Goal: Task Accomplishment & Management: Use online tool/utility

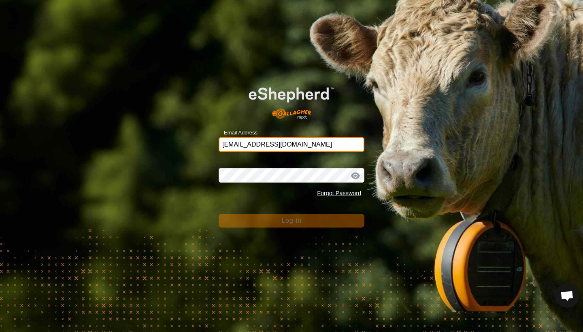
type input "[EMAIL_ADDRESS][DOMAIN_NAME]"
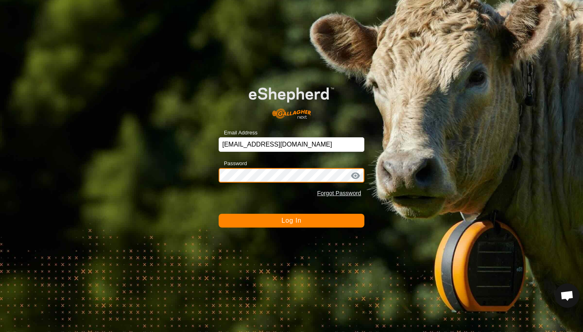
click at [291, 221] on button "Log In" at bounding box center [292, 221] width 146 height 14
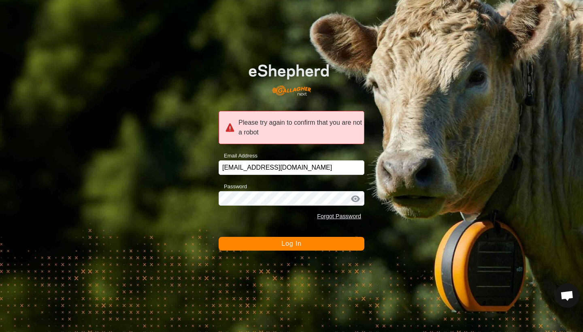
click at [299, 253] on div "Please try again to confirm that you are not a robot Email Address [EMAIL_ADDRE…" at bounding box center [291, 166] width 583 height 332
click at [299, 247] on span "Log In" at bounding box center [291, 243] width 20 height 7
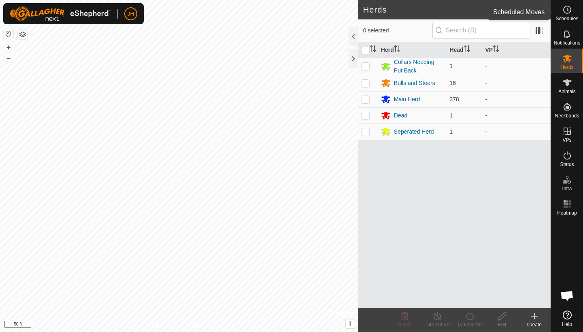
click at [567, 12] on icon at bounding box center [567, 10] width 10 height 10
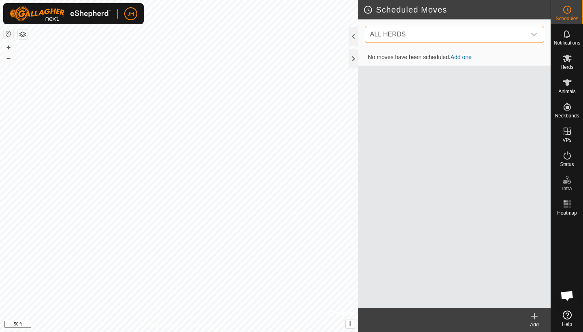
click at [483, 38] on span "ALL HERDS" at bounding box center [446, 34] width 159 height 16
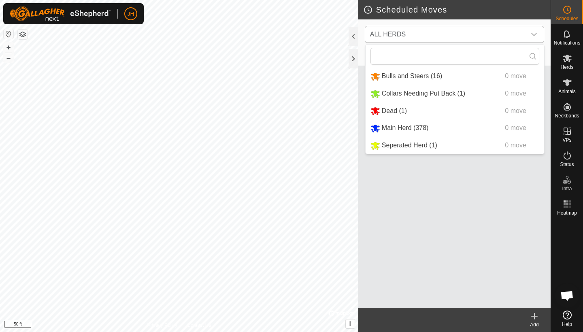
click at [460, 77] on li "Bulls and Steers (16) 0 move" at bounding box center [455, 76] width 179 height 17
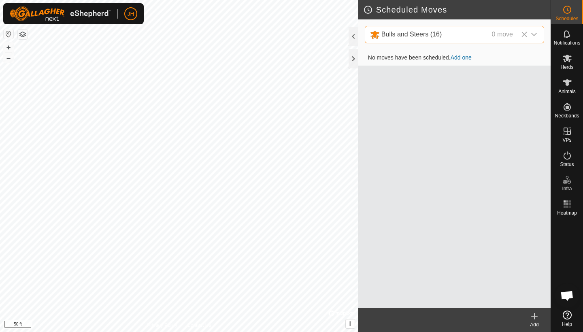
click at [463, 56] on link "Add one" at bounding box center [461, 57] width 21 height 6
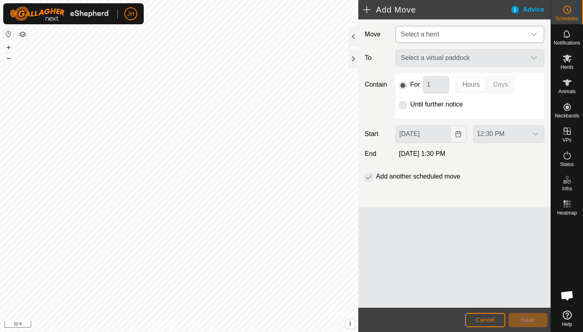
click at [456, 39] on span "Select a herd" at bounding box center [462, 34] width 128 height 16
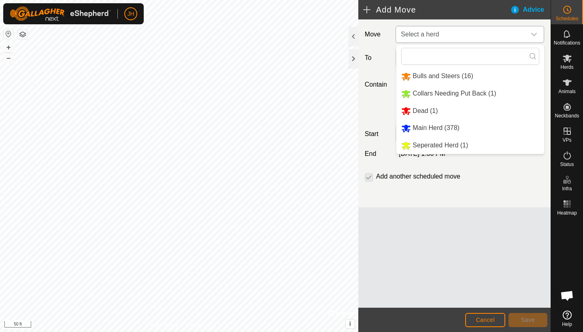
click at [447, 78] on li "Bulls and Steers (16)" at bounding box center [470, 76] width 148 height 17
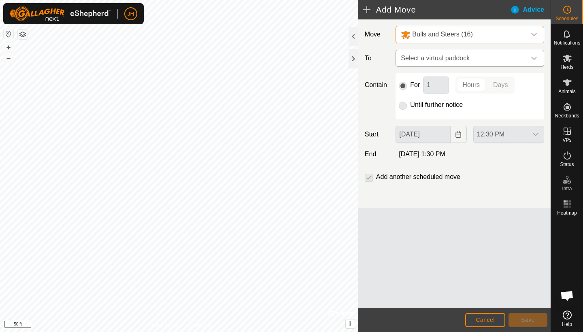
click at [449, 60] on span "Select a virtual paddock" at bounding box center [462, 58] width 128 height 16
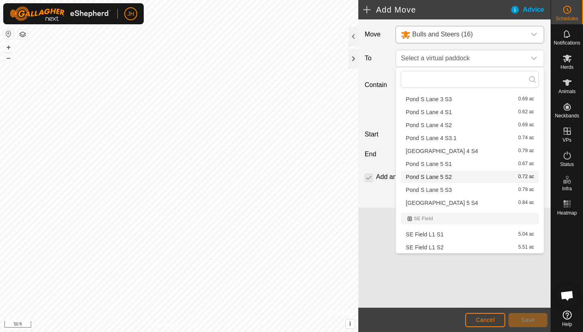
scroll to position [435, 0]
click at [434, 163] on li "Pond S Lane 5 S1 0.67 ac" at bounding box center [470, 164] width 138 height 12
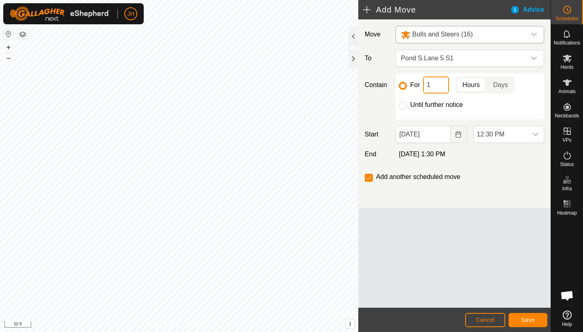
click at [444, 85] on input "1" at bounding box center [436, 85] width 26 height 17
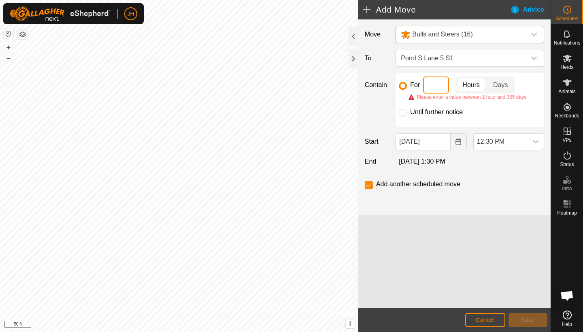
type input "4"
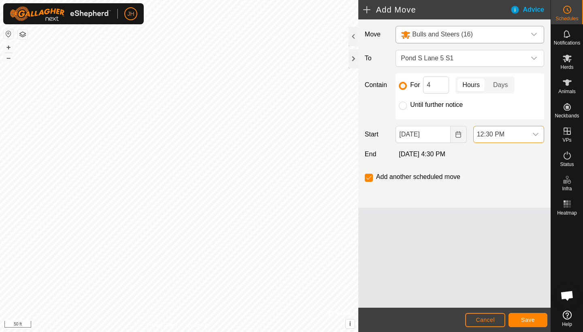
click at [506, 132] on span "12:30 PM" at bounding box center [501, 134] width 54 height 16
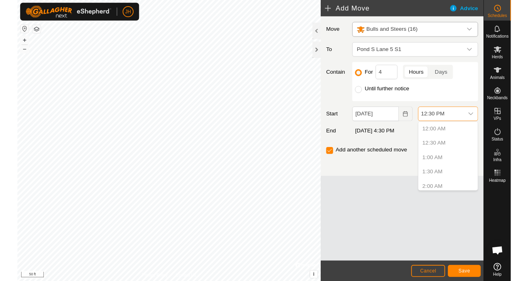
scroll to position [360, 0]
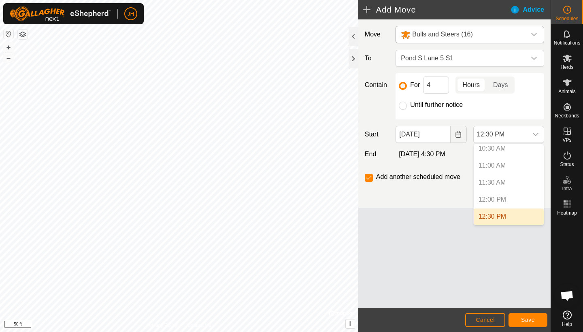
click at [502, 213] on li "12:30 PM" at bounding box center [509, 216] width 70 height 16
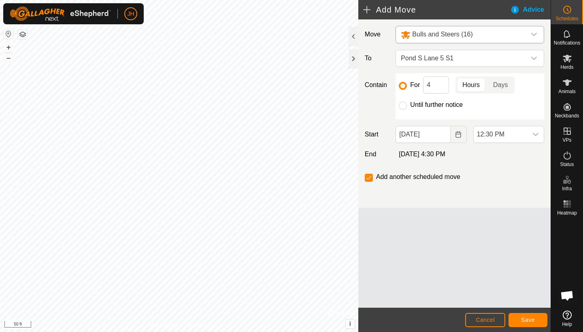
click at [523, 320] on span "Save" at bounding box center [528, 320] width 14 height 6
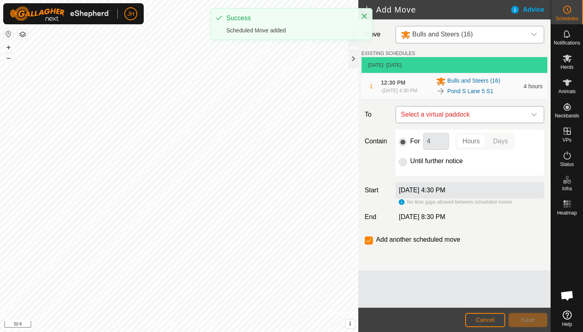
click at [456, 123] on span "Select a virtual paddock" at bounding box center [462, 114] width 128 height 16
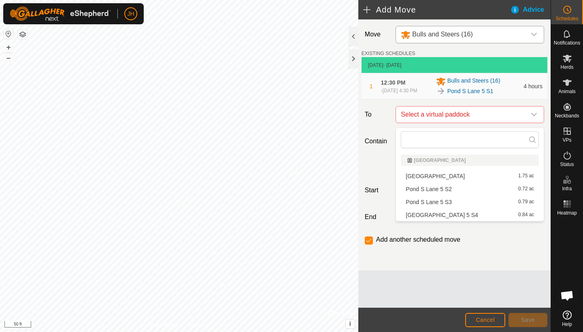
click at [445, 189] on li "Pond S Lane 5 S2 0.72 ac" at bounding box center [470, 189] width 138 height 12
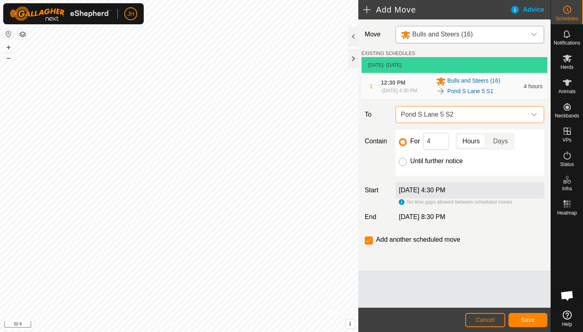
click at [402, 162] on input "Until further notice" at bounding box center [403, 162] width 8 height 8
radio input "true"
checkbox input "false"
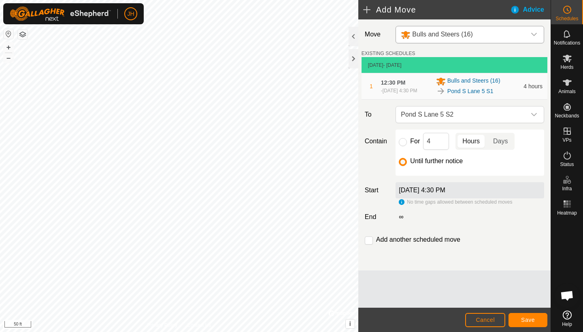
click at [522, 320] on span "Save" at bounding box center [528, 320] width 14 height 6
